Goal: Obtain resource: Download file/media

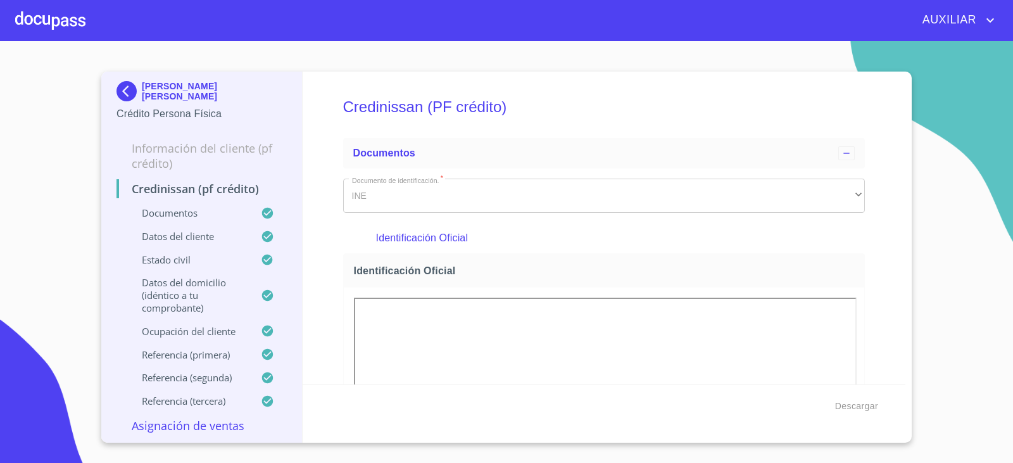
click at [126, 93] on img at bounding box center [128, 91] width 25 height 20
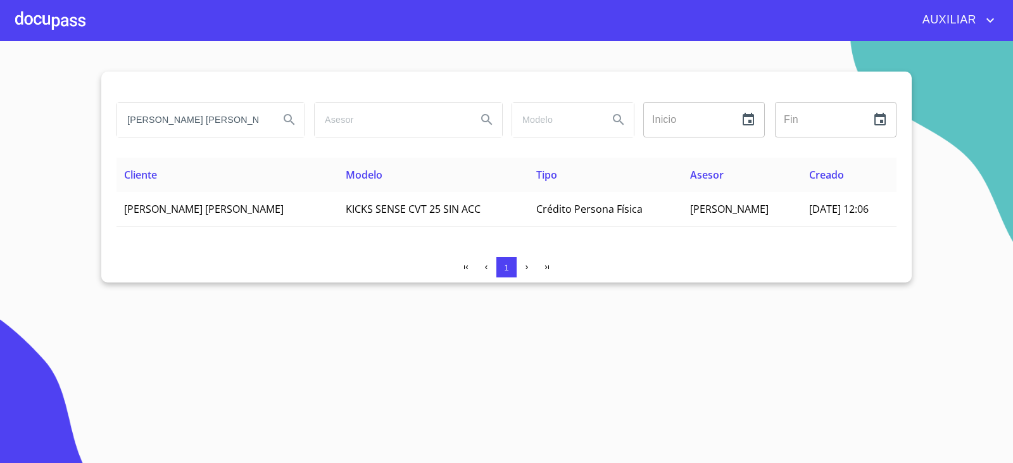
drag, startPoint x: 255, startPoint y: 118, endPoint x: 81, endPoint y: 151, distance: 177.2
click at [81, 151] on section "[PERSON_NAME] [PERSON_NAME] Inicio ​ Fin ​ Cliente Modelo Tipo Asesor Creado [P…" at bounding box center [506, 252] width 1013 height 422
type input "[PERSON_NAME]"
drag, startPoint x: 206, startPoint y: 125, endPoint x: 0, endPoint y: 162, distance: 209.0
click at [0, 162] on section "[PERSON_NAME] Inicio ​ Fin ​ Cliente Modelo Tipo Asesor Creado [PERSON_NAME] [P…" at bounding box center [506, 252] width 1013 height 422
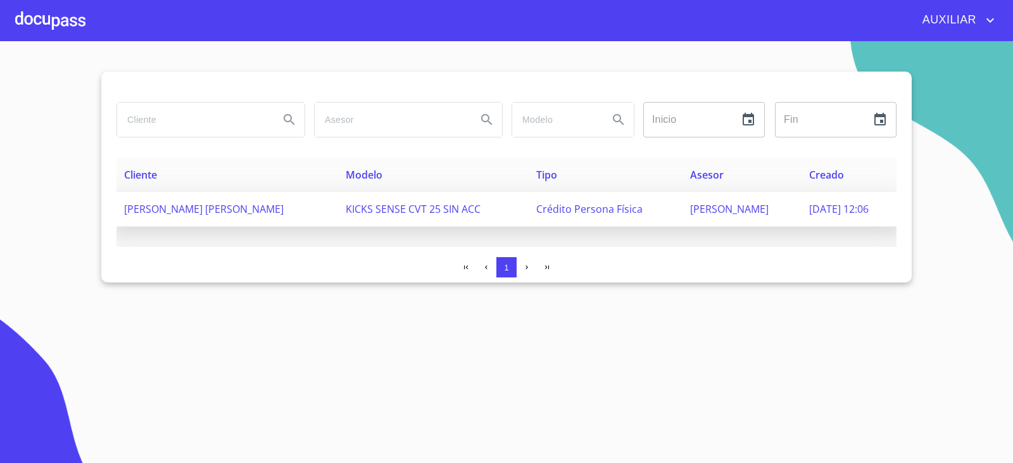
paste input "[PERSON_NAME] TULAIS"
type input "[PERSON_NAME] TULAIS"
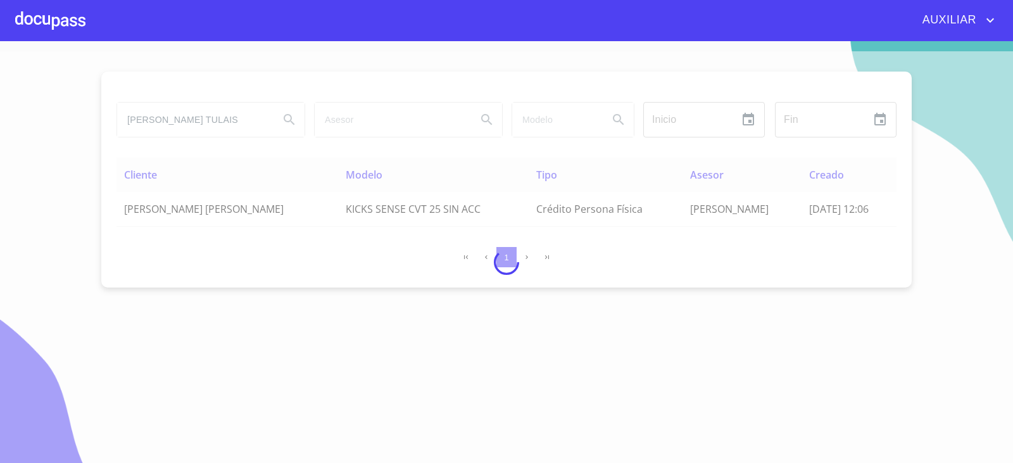
scroll to position [0, 0]
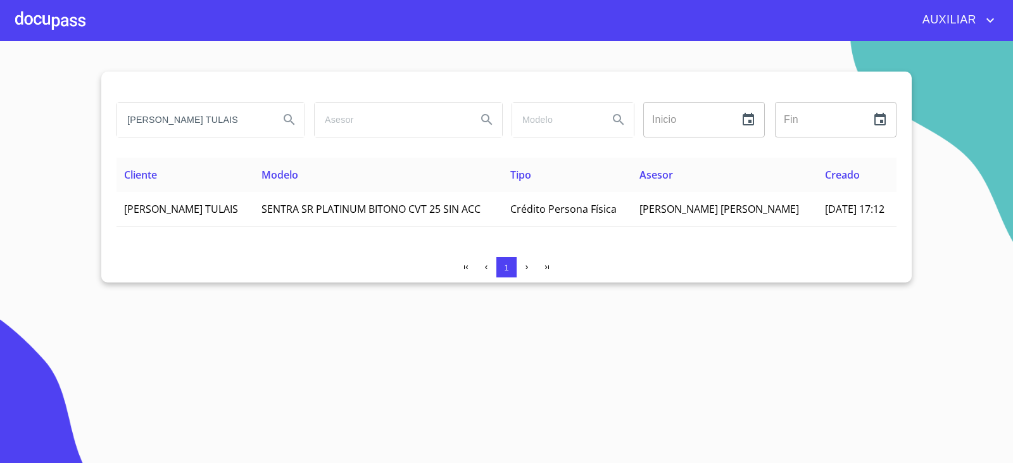
click at [254, 191] on th "Cliente" at bounding box center [184, 175] width 137 height 34
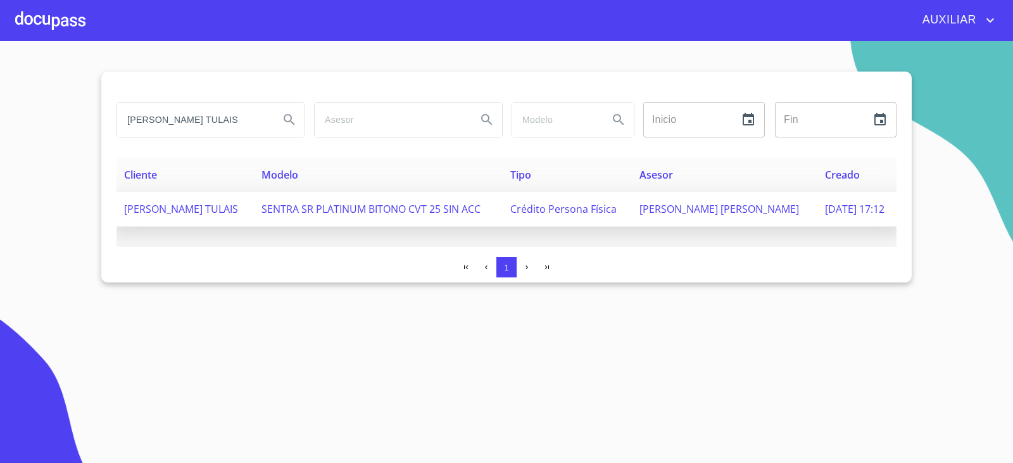
click at [254, 206] on td "[PERSON_NAME] TULAIS" at bounding box center [184, 209] width 137 height 35
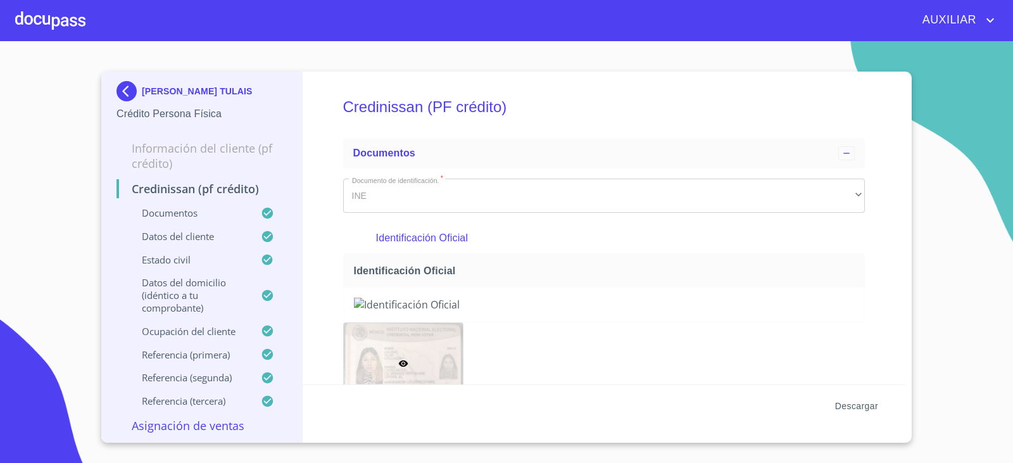
click at [869, 410] on span "Descargar" at bounding box center [856, 406] width 43 height 16
